Goal: Information Seeking & Learning: Learn about a topic

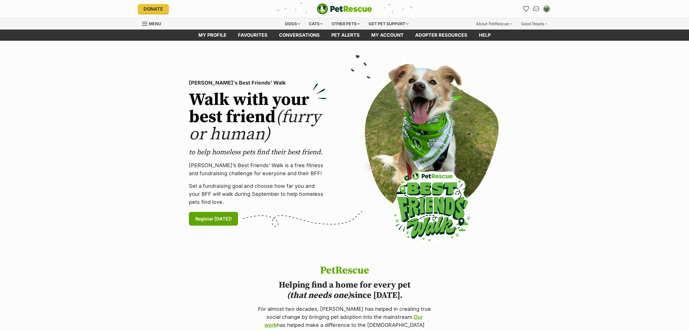
click at [535, 10] on img "Conversations" at bounding box center [536, 8] width 8 height 7
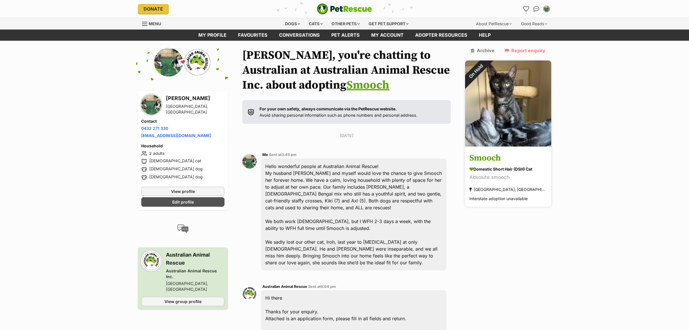
click at [504, 99] on img at bounding box center [508, 104] width 86 height 86
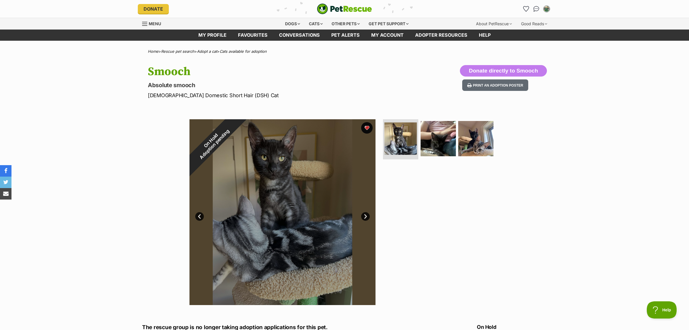
click at [400, 135] on img at bounding box center [400, 139] width 34 height 34
click at [469, 133] on img at bounding box center [475, 138] width 37 height 37
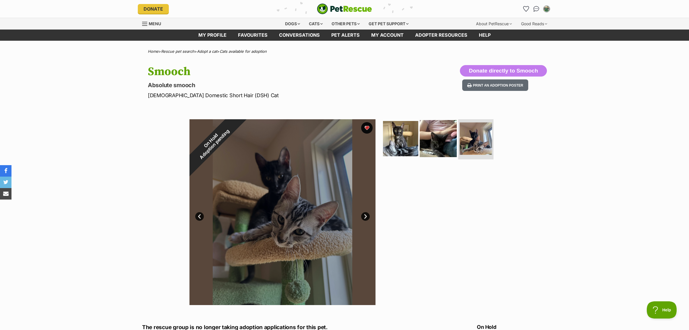
click at [440, 141] on img at bounding box center [437, 138] width 37 height 37
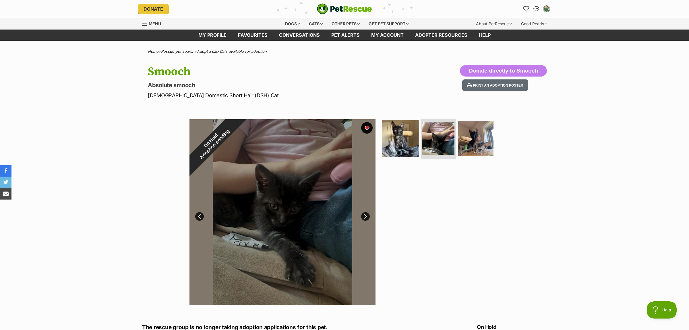
click at [398, 143] on img at bounding box center [400, 138] width 37 height 37
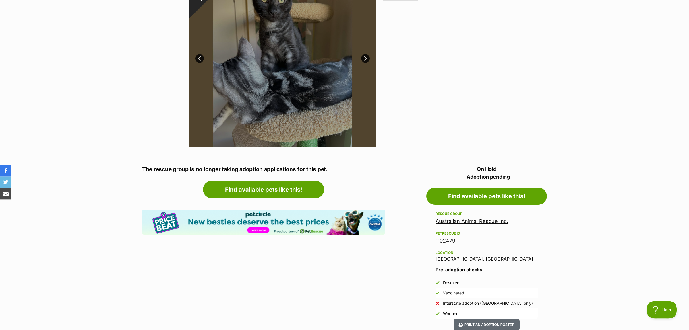
scroll to position [181, 0]
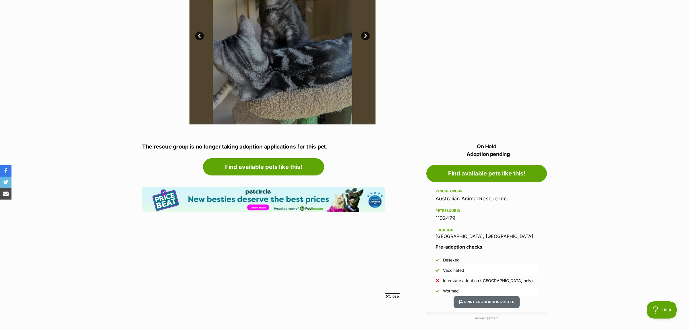
click at [472, 201] on link "Australian Animal Rescue Inc." at bounding box center [471, 199] width 73 height 6
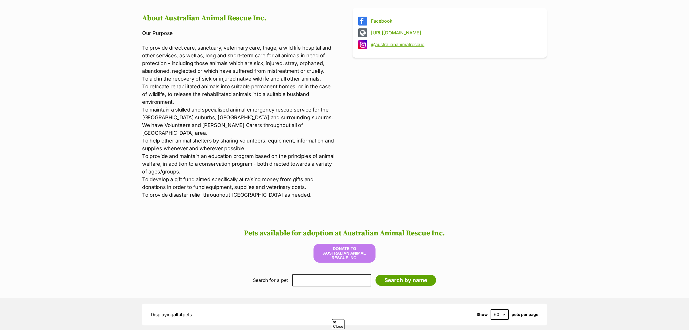
scroll to position [362, 0]
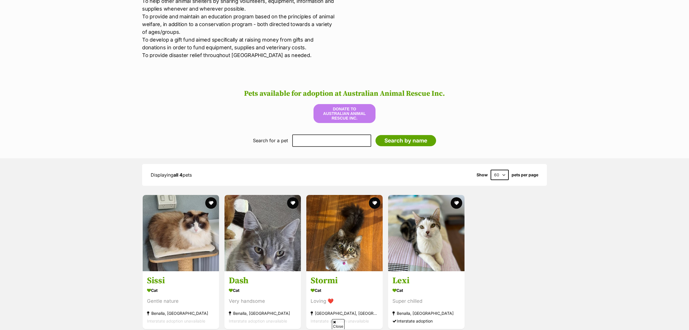
click at [490, 170] on select "60 120" at bounding box center [499, 175] width 18 height 10
drag, startPoint x: 502, startPoint y: 166, endPoint x: 548, endPoint y: 122, distance: 64.5
click at [548, 122] on div "Pets available for adoption at Australian Animal Rescue Inc. Donate to Australi…" at bounding box center [344, 205] width 689 height 261
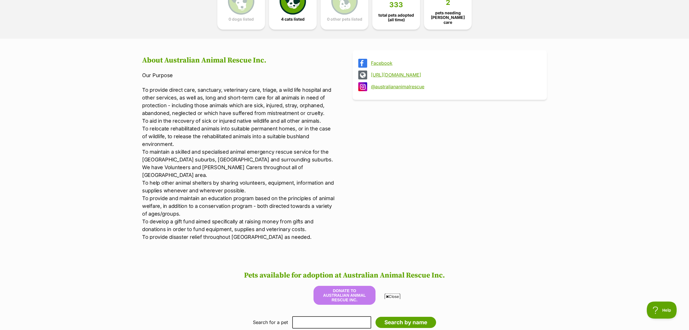
scroll to position [121, 0]
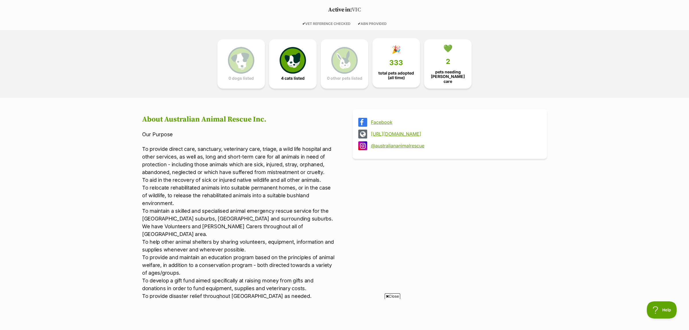
click at [407, 75] on span "total pets adopted (all time)" at bounding box center [396, 75] width 38 height 9
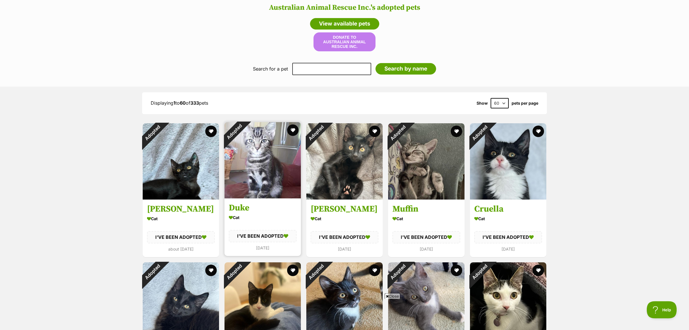
click at [274, 154] on img at bounding box center [262, 160] width 76 height 76
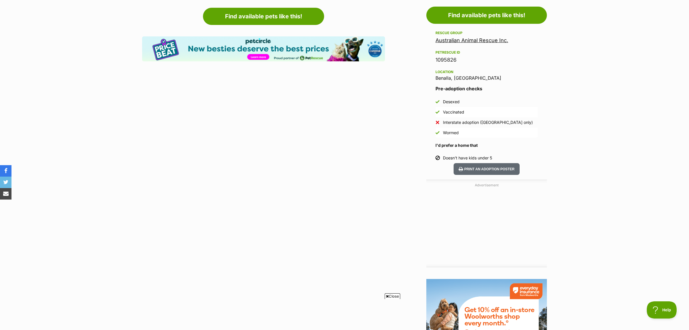
scroll to position [60, 0]
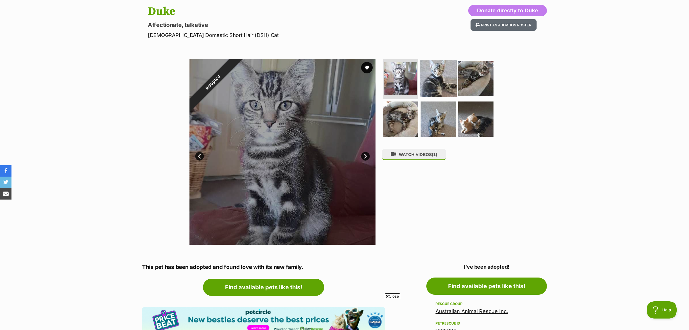
click at [434, 78] on img at bounding box center [437, 78] width 37 height 37
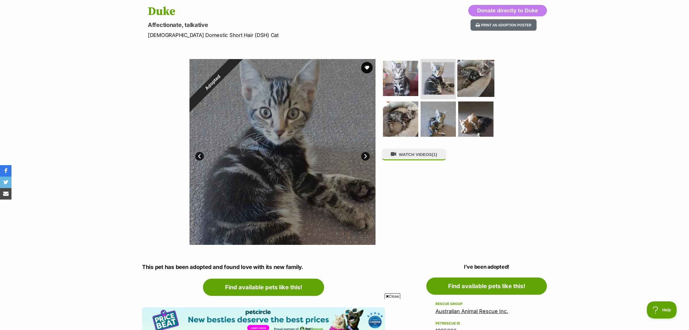
click at [482, 78] on img at bounding box center [475, 78] width 37 height 37
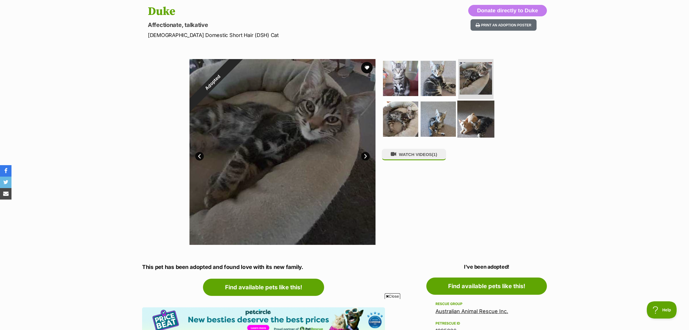
click at [485, 118] on img at bounding box center [475, 118] width 37 height 37
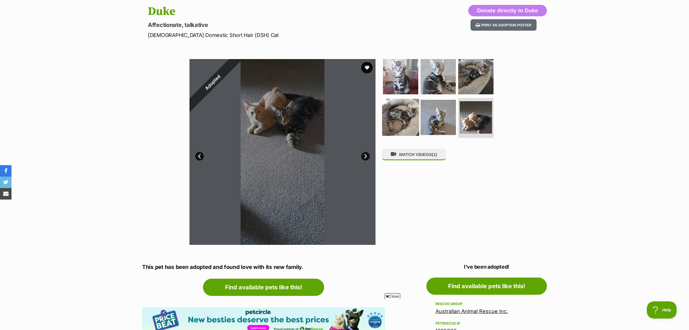
click at [393, 118] on img at bounding box center [400, 117] width 37 height 37
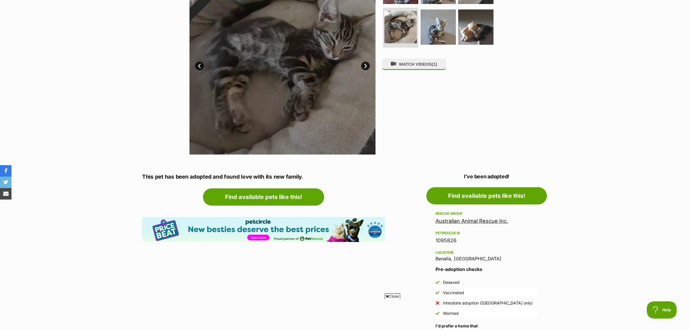
scroll to position [241, 0]
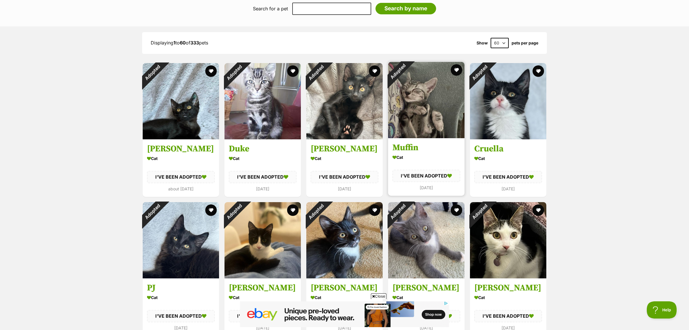
click at [433, 109] on img at bounding box center [426, 100] width 76 height 76
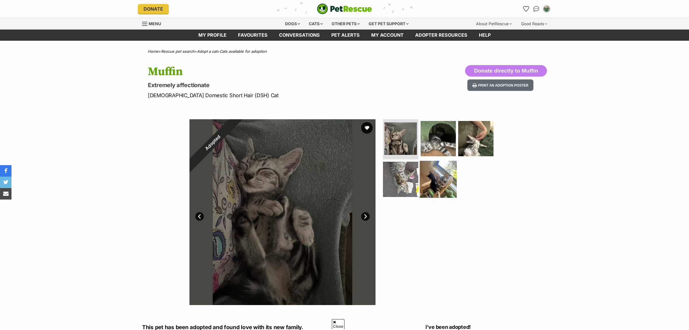
scroll to position [60, 0]
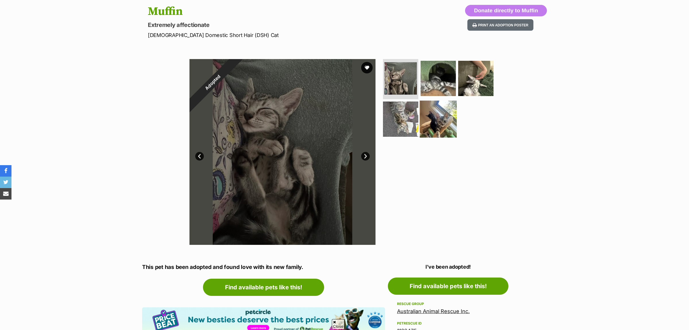
click at [433, 121] on img at bounding box center [437, 118] width 37 height 37
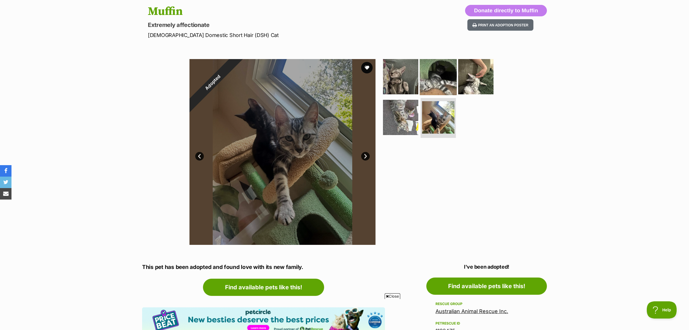
scroll to position [0, 0]
click at [436, 80] on img at bounding box center [437, 76] width 37 height 37
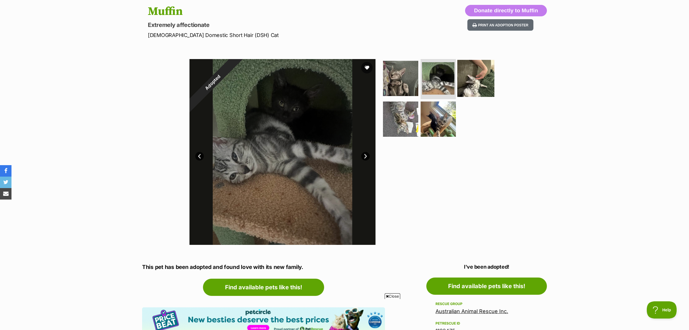
click at [485, 80] on img at bounding box center [475, 78] width 37 height 37
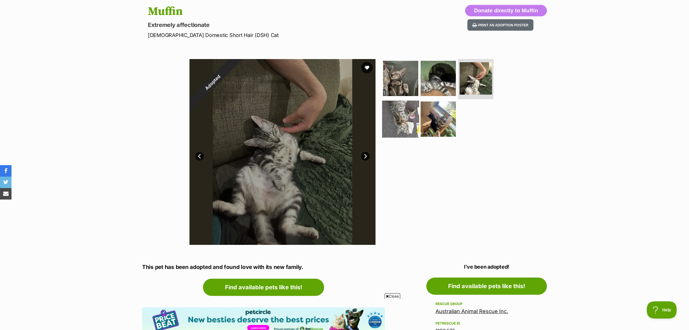
click at [406, 121] on img at bounding box center [400, 118] width 37 height 37
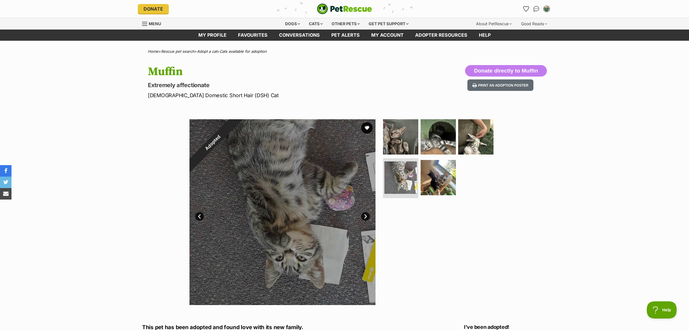
click at [168, 71] on h1 "Muffin" at bounding box center [269, 71] width 243 height 13
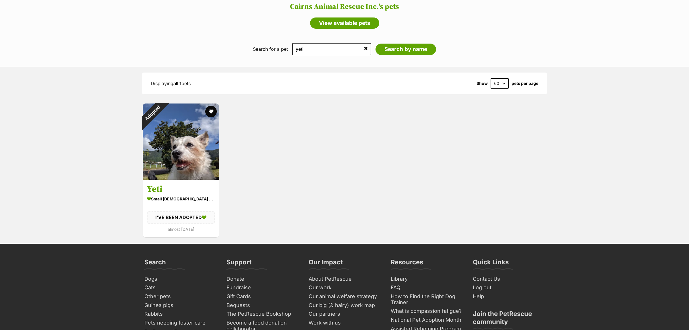
click at [183, 142] on img at bounding box center [181, 142] width 76 height 76
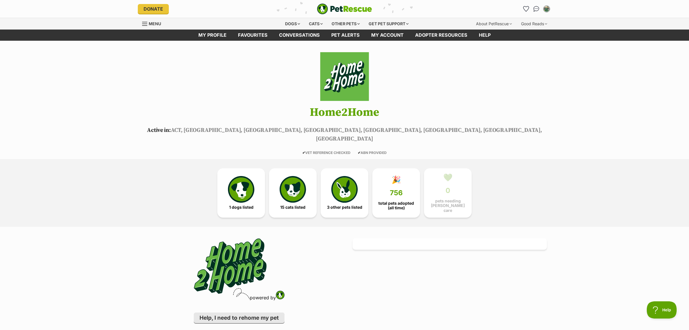
click at [335, 114] on h1 "Home2Home" at bounding box center [344, 112] width 422 height 13
